Goal: Task Accomplishment & Management: Use online tool/utility

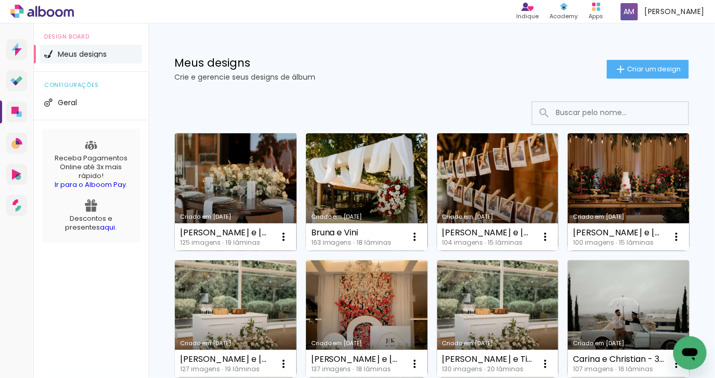
click at [205, 180] on link "Criado em [DATE]" at bounding box center [236, 192] width 122 height 118
